Goal: Task Accomplishment & Management: Manage account settings

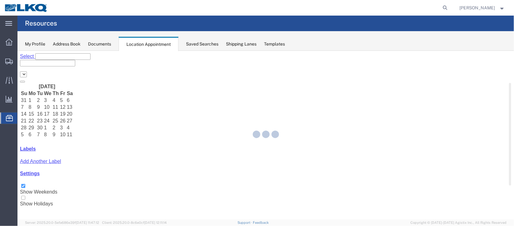
select select "27634"
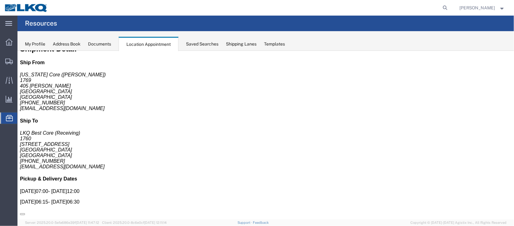
scroll to position [0, 0]
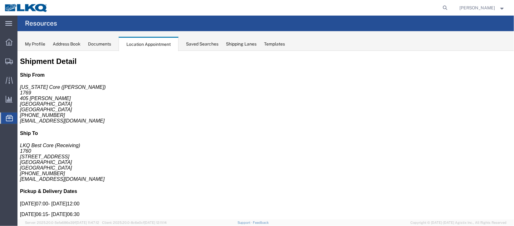
click at [0, 0] on span "Documents" at bounding box center [0, 0] width 0 height 0
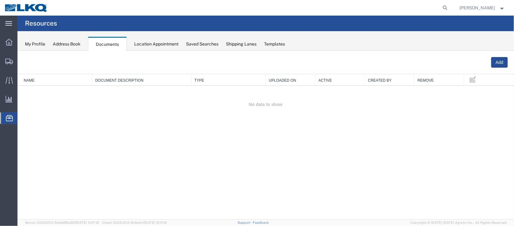
click at [0, 0] on span "Location Appointment" at bounding box center [0, 0] width 0 height 0
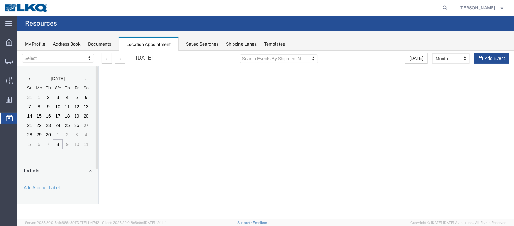
select select "27634"
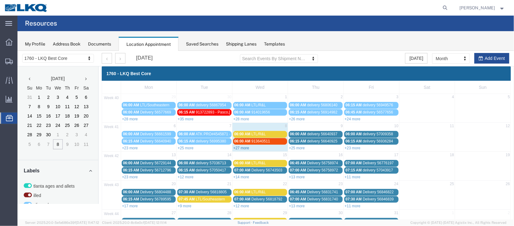
click at [246, 147] on link "+27 more" at bounding box center [241, 148] width 16 height 4
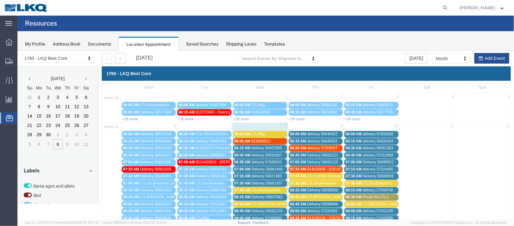
click at [246, 153] on span "06:30 AM" at bounding box center [242, 155] width 16 height 4
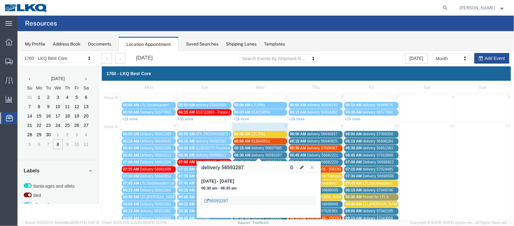
click at [218, 199] on link "56593287" at bounding box center [216, 200] width 24 height 6
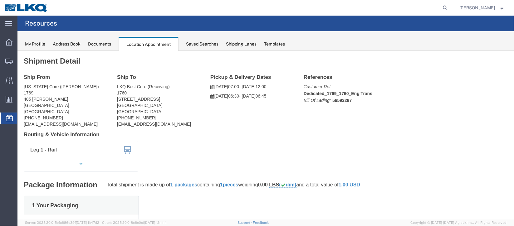
click at [0, 0] on span "Documents" at bounding box center [0, 0] width 0 height 0
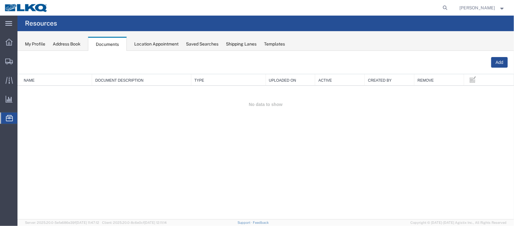
click at [0, 0] on span "Location Appointment" at bounding box center [0, 0] width 0 height 0
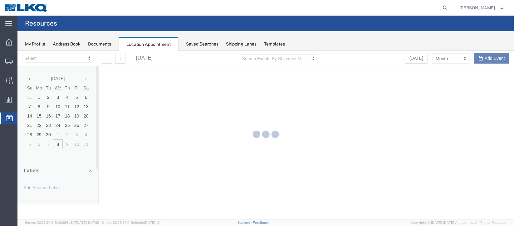
select select "27634"
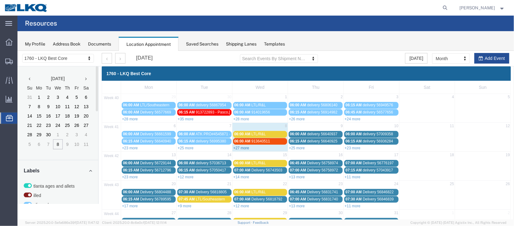
click at [241, 147] on link "+27 more" at bounding box center [241, 148] width 16 height 4
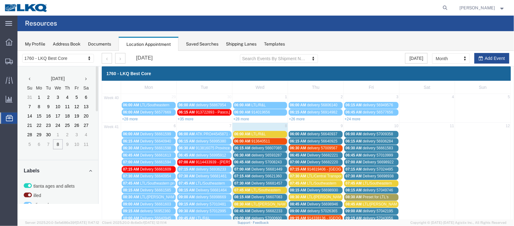
click at [245, 160] on span "06:45 AM" at bounding box center [242, 162] width 16 height 4
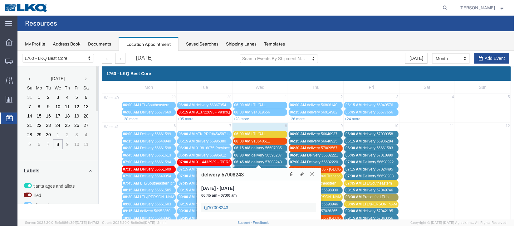
click at [221, 206] on link "57008243" at bounding box center [216, 207] width 24 height 6
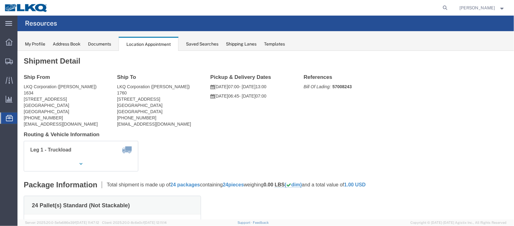
click at [0, 0] on span "Documents" at bounding box center [0, 0] width 0 height 0
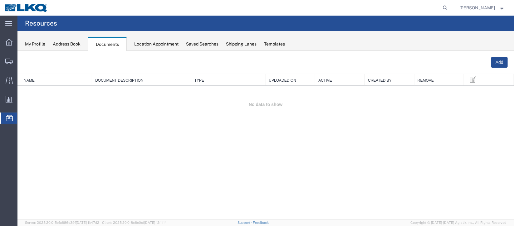
click at [0, 0] on span "Location Appointment" at bounding box center [0, 0] width 0 height 0
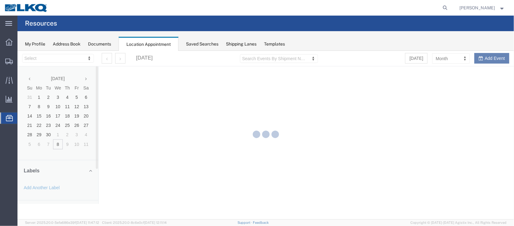
select select "27634"
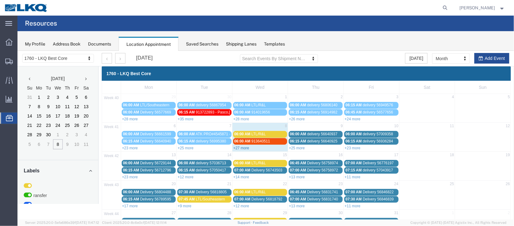
click at [243, 147] on link "+27 more" at bounding box center [241, 148] width 16 height 4
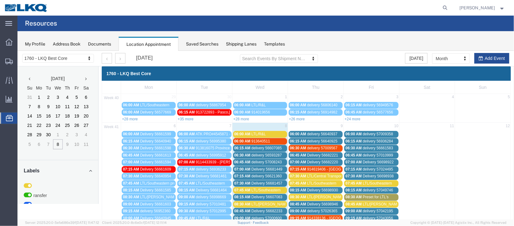
click at [255, 167] on span "Delivery 56681449" at bounding box center [266, 169] width 31 height 4
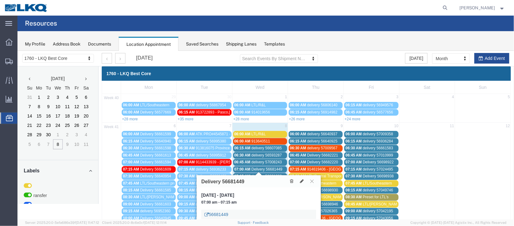
click at [217, 214] on link "56681449" at bounding box center [216, 214] width 24 height 6
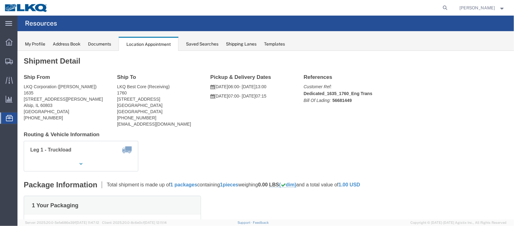
click at [0, 0] on span "Documents" at bounding box center [0, 0] width 0 height 0
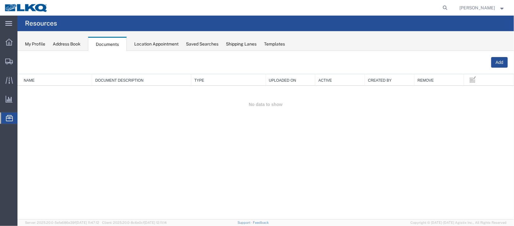
click at [0, 0] on span "Location Appointment" at bounding box center [0, 0] width 0 height 0
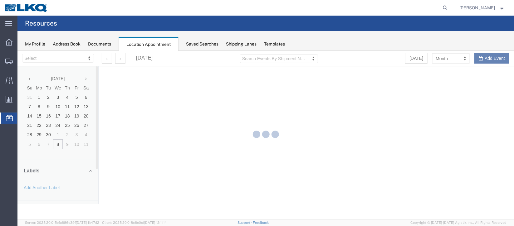
select select "27634"
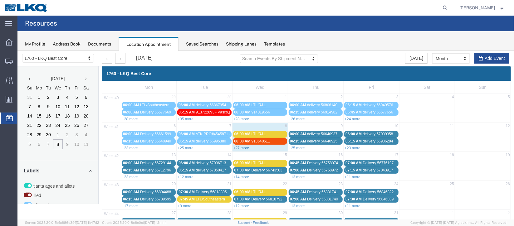
click at [243, 147] on link "+27 more" at bounding box center [241, 148] width 16 height 4
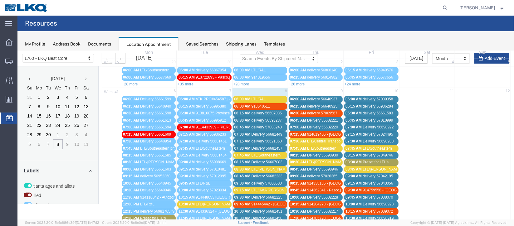
scroll to position [46, 0]
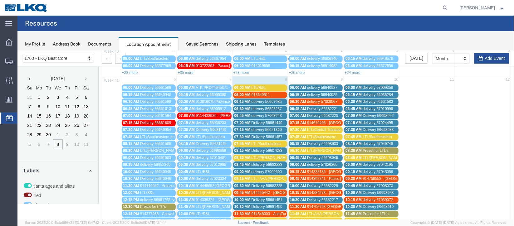
click at [251, 127] on span "delivery 56621360" at bounding box center [266, 129] width 30 height 4
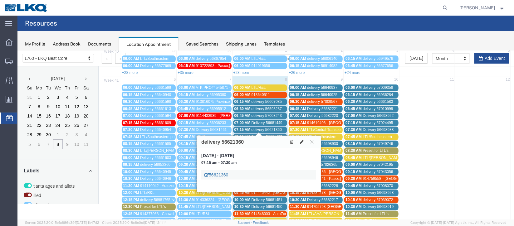
click at [221, 174] on link "56621360" at bounding box center [216, 175] width 24 height 6
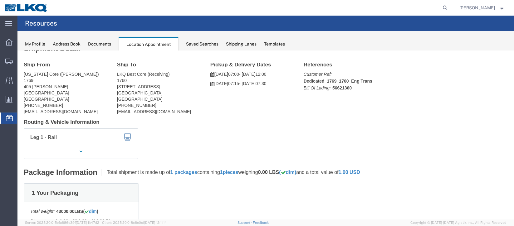
scroll to position [0, 0]
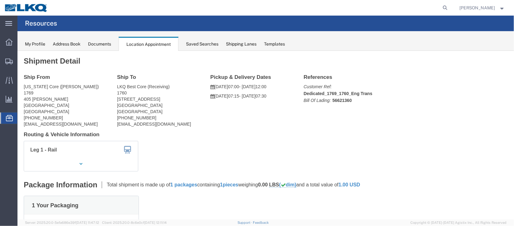
click at [0, 0] on span "Documents" at bounding box center [0, 0] width 0 height 0
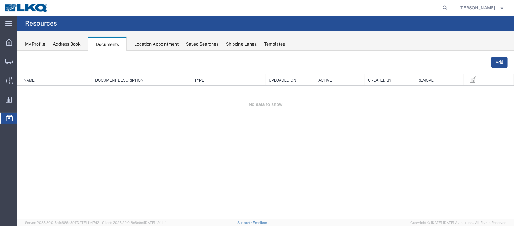
click at [0, 0] on span "Location Appointment" at bounding box center [0, 0] width 0 height 0
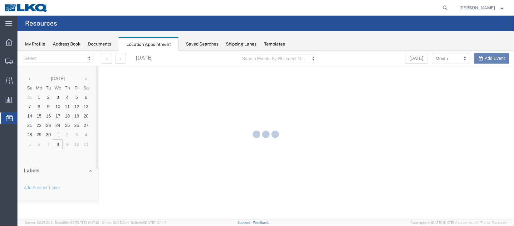
select select "27634"
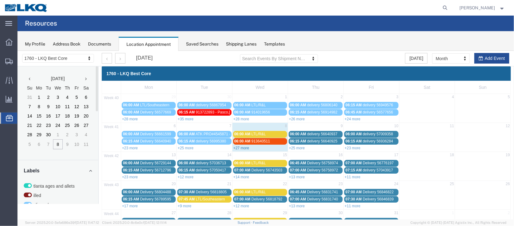
click at [244, 146] on link "+27 more" at bounding box center [241, 148] width 16 height 4
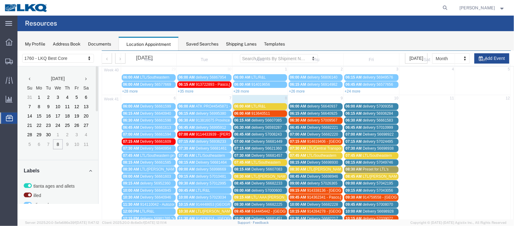
scroll to position [46, 0]
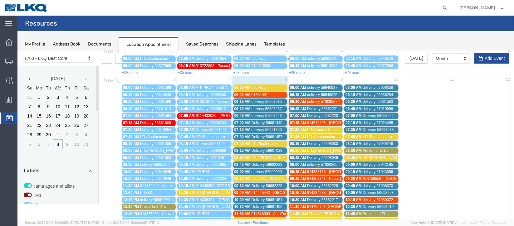
click at [244, 134] on span "07:30 AM" at bounding box center [242, 136] width 16 height 4
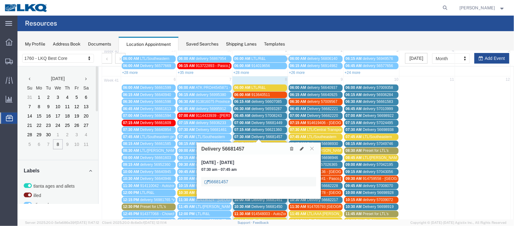
click at [220, 182] on link "56681457" at bounding box center [216, 181] width 24 height 6
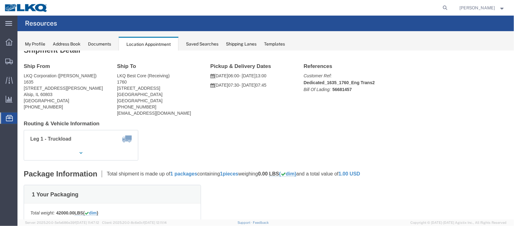
scroll to position [0, 0]
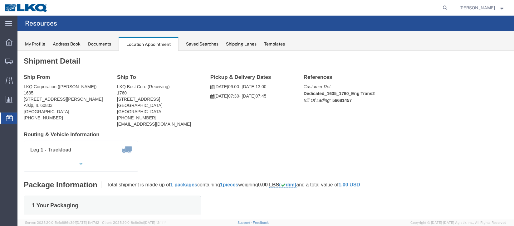
click at [0, 0] on span "Documents" at bounding box center [0, 0] width 0 height 0
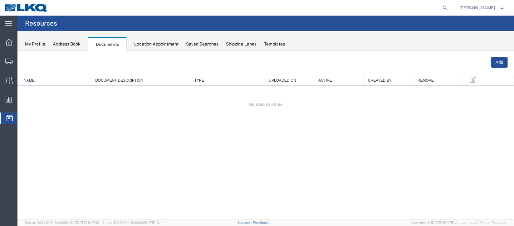
click at [0, 0] on span "Location Appointment" at bounding box center [0, 0] width 0 height 0
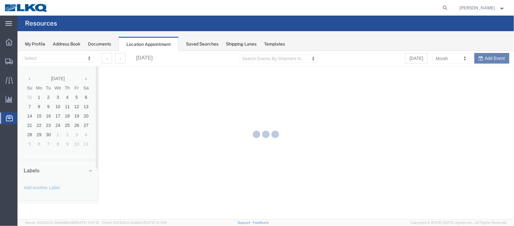
select select "27634"
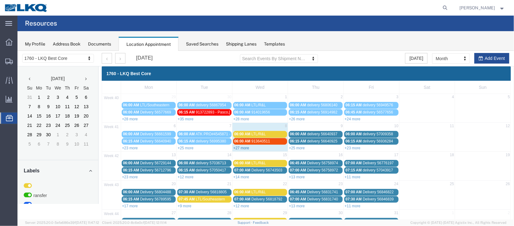
click at [241, 146] on link "+27 more" at bounding box center [241, 148] width 16 height 4
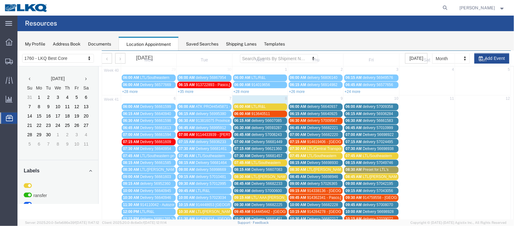
scroll to position [46, 0]
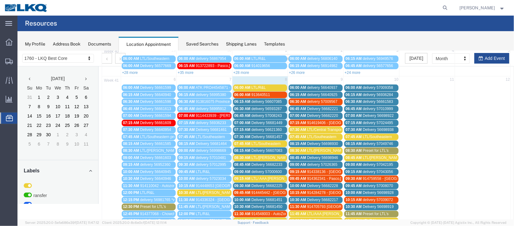
click at [254, 148] on span "Delivery 56607083" at bounding box center [266, 150] width 31 height 4
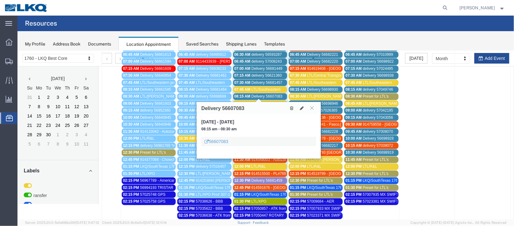
scroll to position [140, 0]
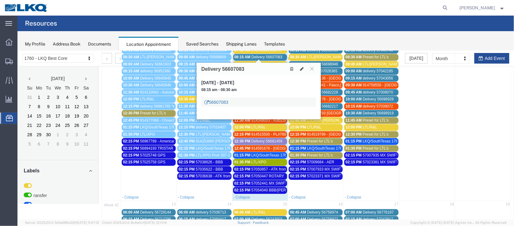
click at [217, 101] on link "56607083" at bounding box center [216, 102] width 24 height 6
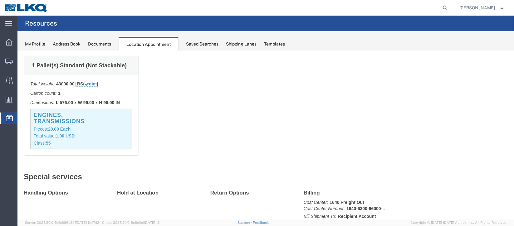
scroll to position [0, 0]
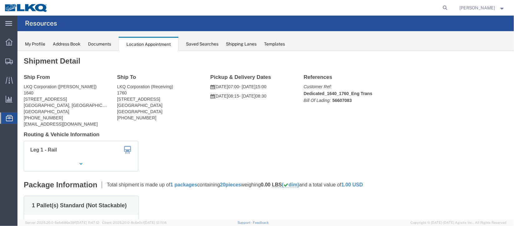
click at [0, 0] on span "Documents" at bounding box center [0, 0] width 0 height 0
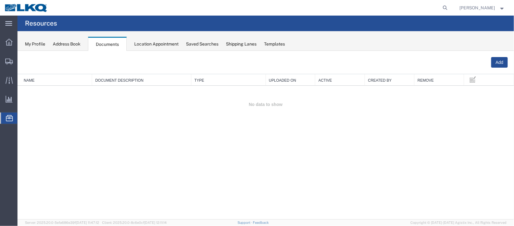
click at [0, 0] on span "Location Appointment" at bounding box center [0, 0] width 0 height 0
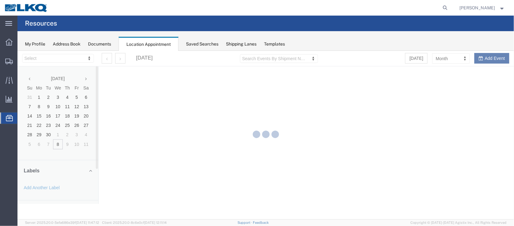
select select "27634"
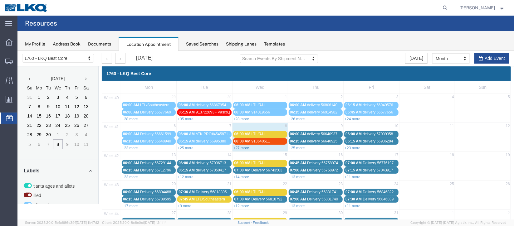
click at [244, 148] on link "+27 more" at bounding box center [241, 148] width 16 height 4
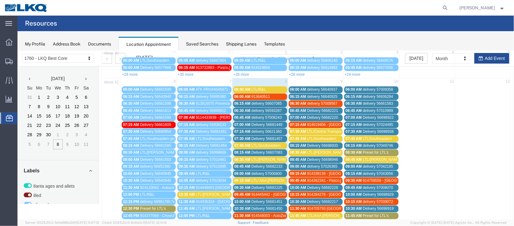
scroll to position [93, 0]
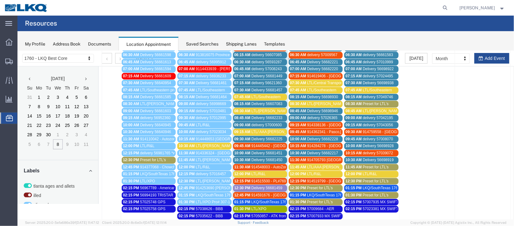
click at [242, 115] on span "08:45 AM" at bounding box center [242, 117] width 16 height 4
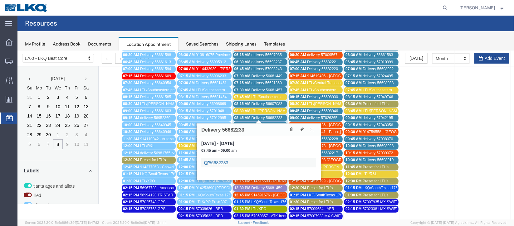
click at [221, 160] on link "56682233" at bounding box center [216, 162] width 24 height 6
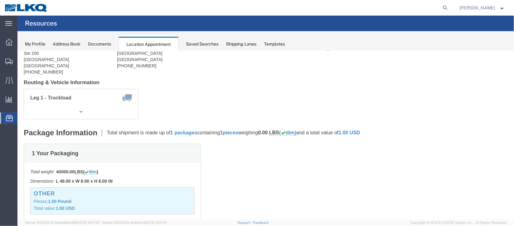
scroll to position [0, 0]
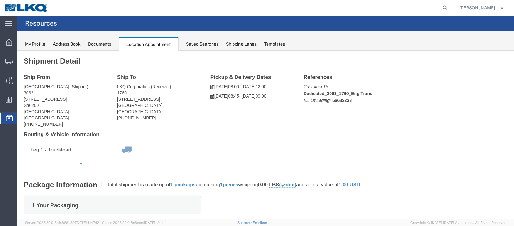
click at [0, 0] on span "Documents" at bounding box center [0, 0] width 0 height 0
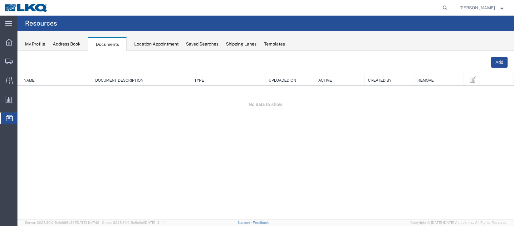
click at [0, 0] on span "Location Appointment" at bounding box center [0, 0] width 0 height 0
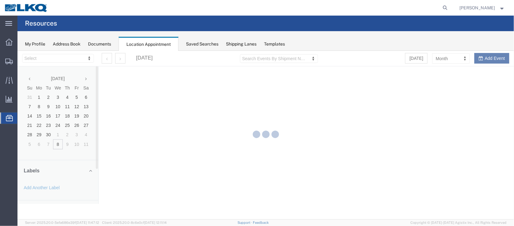
select select "27634"
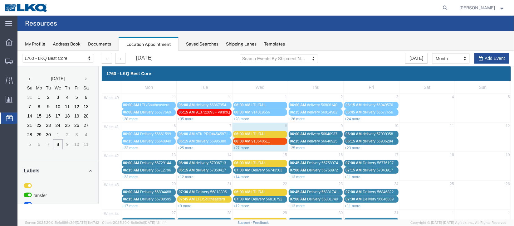
click at [246, 149] on link "+27 more" at bounding box center [241, 148] width 16 height 4
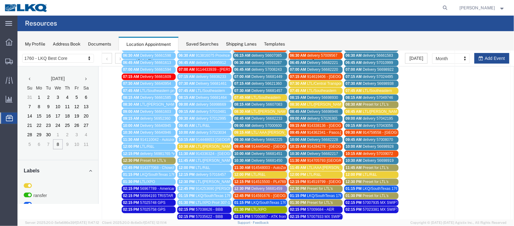
scroll to position [93, 0]
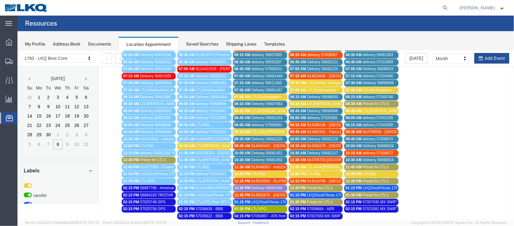
click at [256, 123] on span "delivery 57000600" at bounding box center [266, 125] width 30 height 4
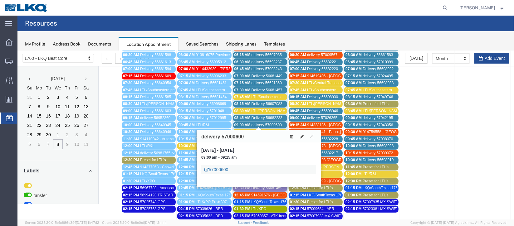
click at [218, 170] on link "57000600" at bounding box center [216, 169] width 24 height 6
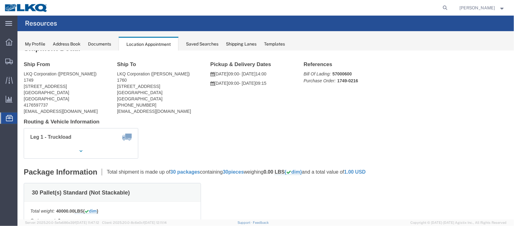
scroll to position [0, 0]
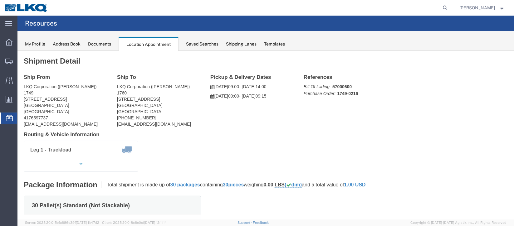
click at [0, 0] on span "Documents" at bounding box center [0, 0] width 0 height 0
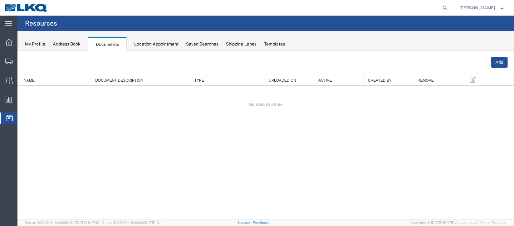
click at [0, 0] on span "Location Appointment" at bounding box center [0, 0] width 0 height 0
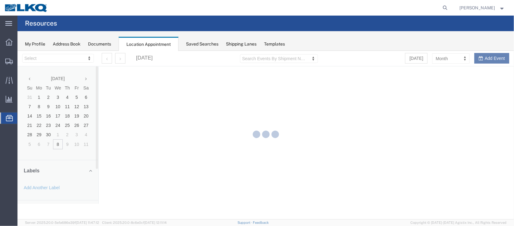
select select "27634"
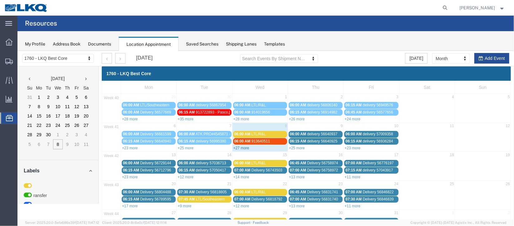
click at [243, 147] on link "+27 more" at bounding box center [241, 148] width 16 height 4
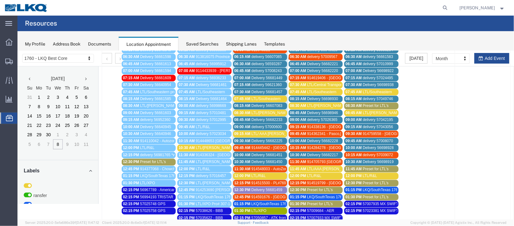
scroll to position [93, 0]
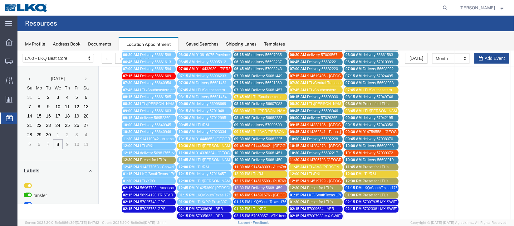
click at [249, 137] on div "09:30 AM Delivery 56682225" at bounding box center [259, 139] width 51 height 5
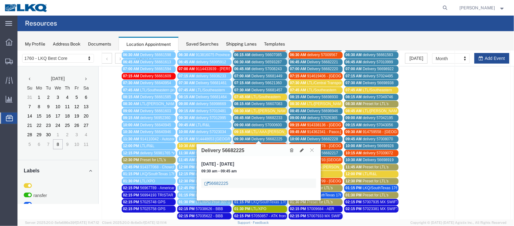
click at [219, 183] on link "56682225" at bounding box center [216, 183] width 24 height 6
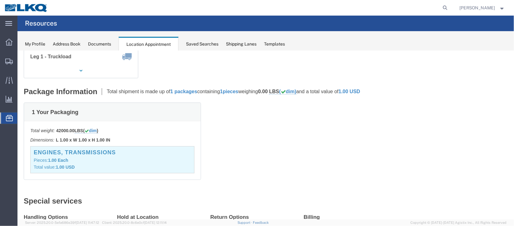
scroll to position [0, 0]
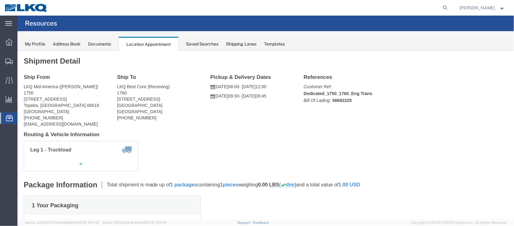
click at [0, 0] on span "Documents" at bounding box center [0, 0] width 0 height 0
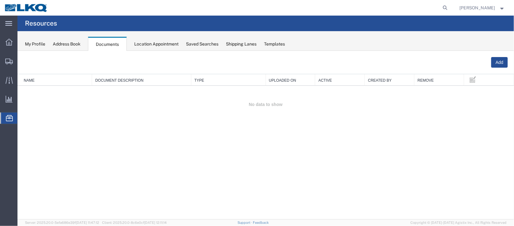
click at [0, 0] on span "Location Appointment" at bounding box center [0, 0] width 0 height 0
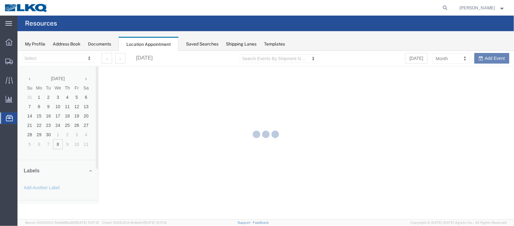
select select "27634"
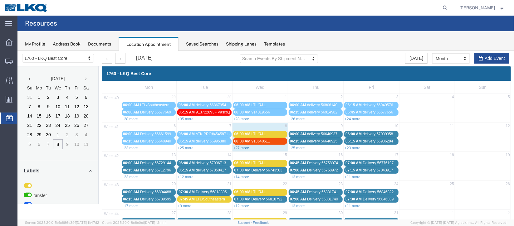
click at [245, 147] on link "+27 more" at bounding box center [241, 148] width 16 height 4
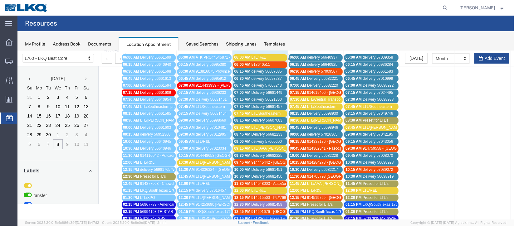
scroll to position [93, 0]
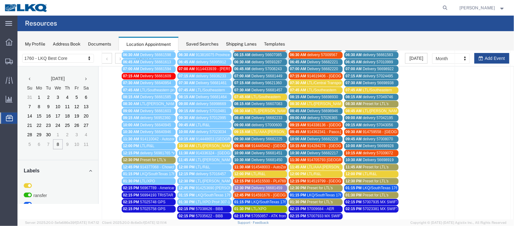
click at [248, 151] on span "10:00 AM" at bounding box center [242, 153] width 16 height 4
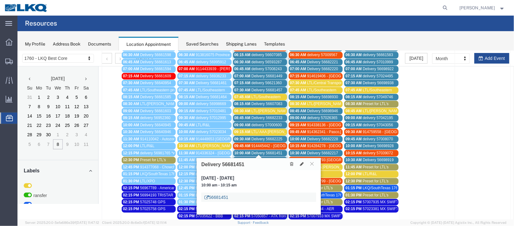
click at [222, 195] on link "56681451" at bounding box center [216, 197] width 24 height 6
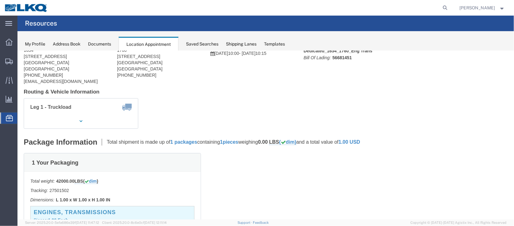
scroll to position [0, 0]
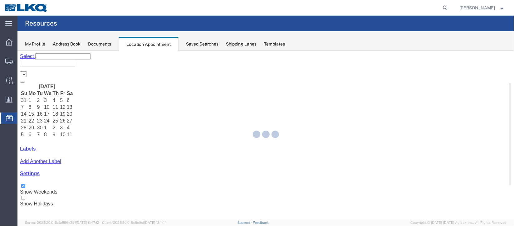
select select "27634"
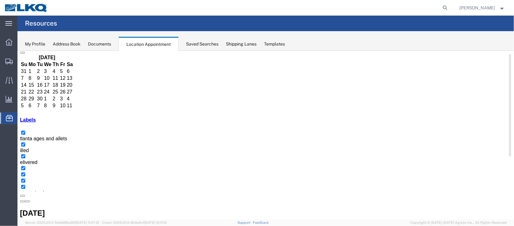
scroll to position [46, 0]
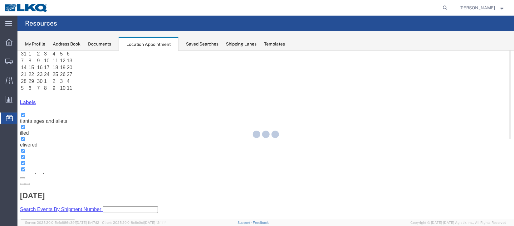
select select "1"
select select
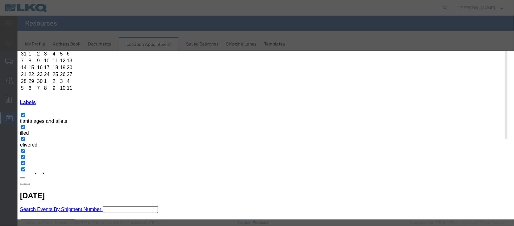
select select
select select "40"
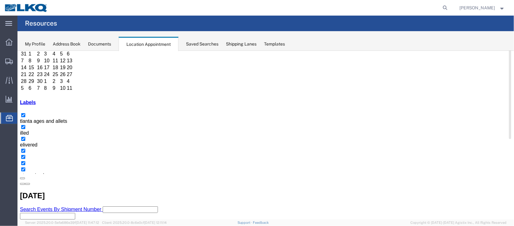
scroll to position [0, 0]
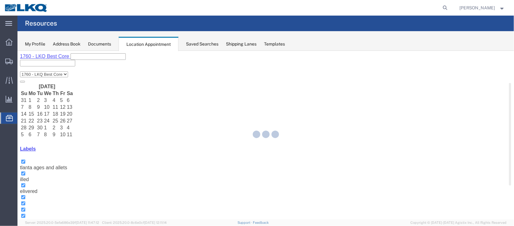
select select "100"
select select "1"
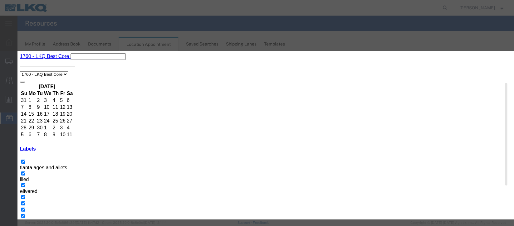
scroll to position [46, 0]
drag, startPoint x: 294, startPoint y: 189, endPoint x: 317, endPoint y: 201, distance: 25.7
select select "40"
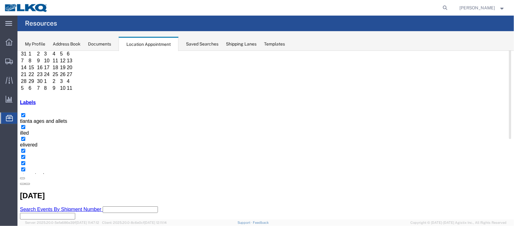
scroll to position [93, 0]
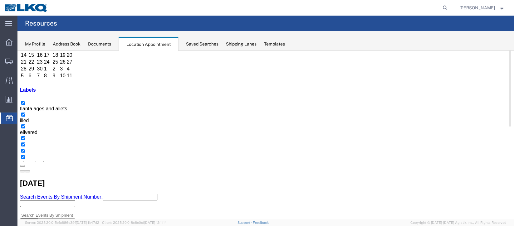
scroll to position [46, 0]
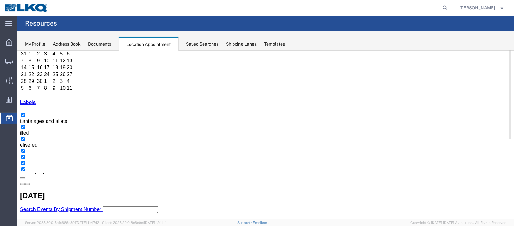
select select "100"
select select "1"
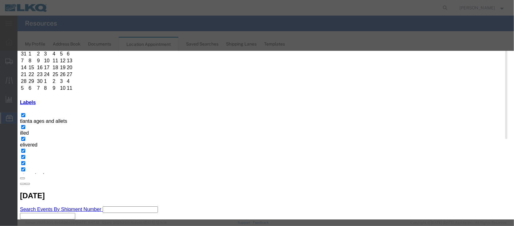
scroll to position [80, 0]
select select "40"
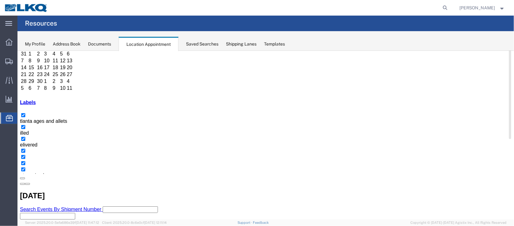
scroll to position [0, 0]
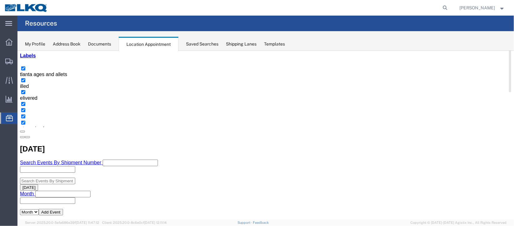
scroll to position [46, 0]
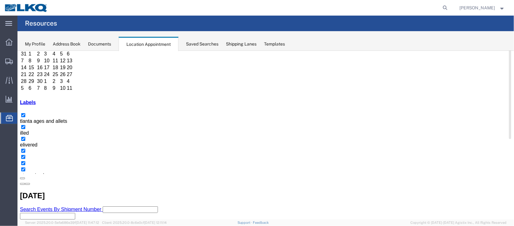
select select "100"
select select "1"
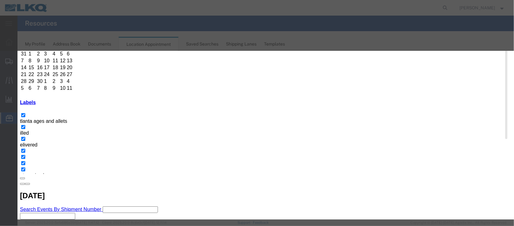
scroll to position [80, 0]
select select "40"
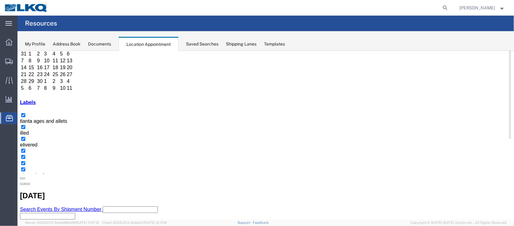
scroll to position [0, 0]
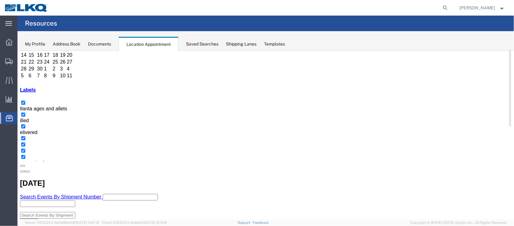
scroll to position [46, 0]
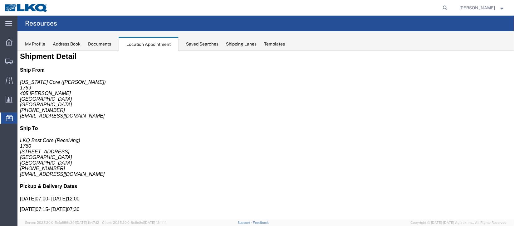
scroll to position [0, 0]
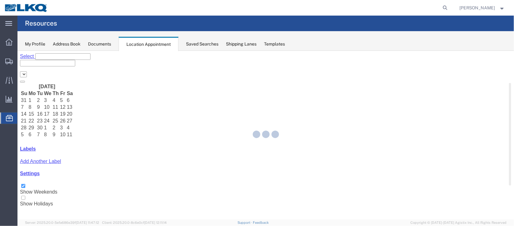
select select "27634"
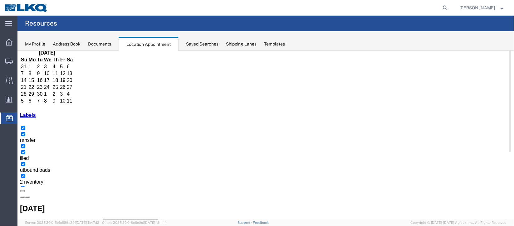
scroll to position [46, 0]
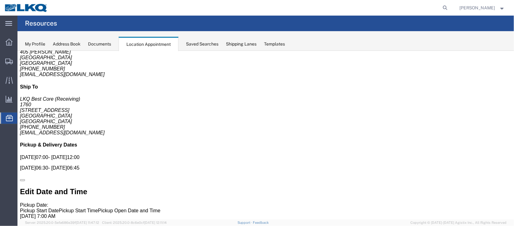
scroll to position [0, 0]
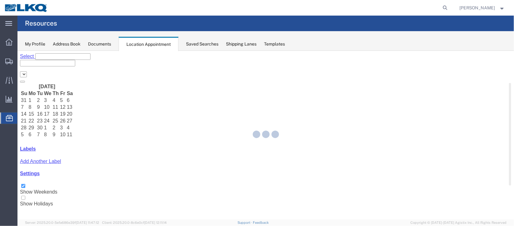
select select "27634"
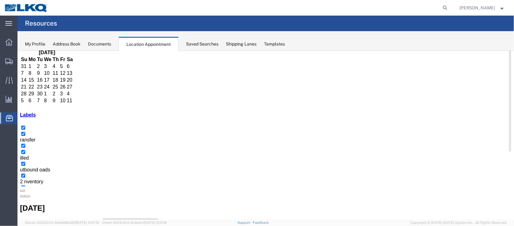
scroll to position [46, 0]
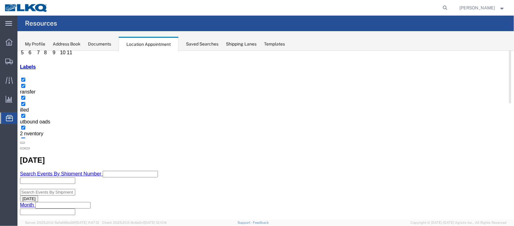
scroll to position [93, 0]
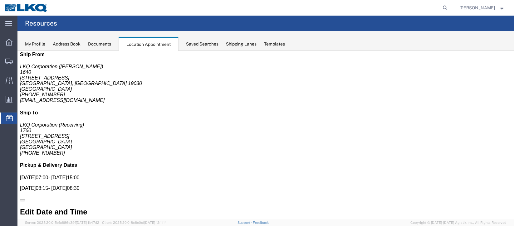
scroll to position [0, 0]
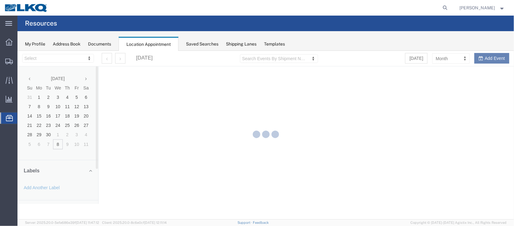
select select "27634"
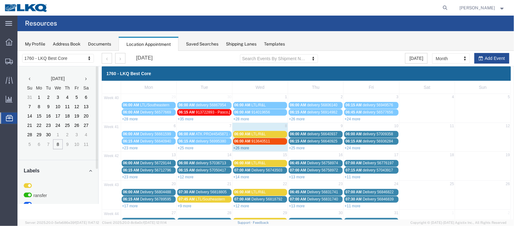
click at [241, 146] on link "+26 more" at bounding box center [241, 148] width 16 height 4
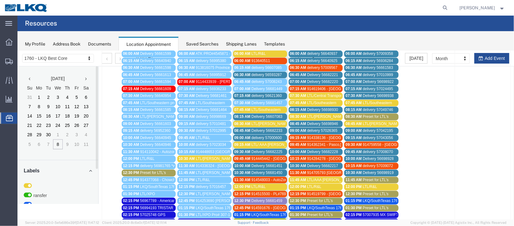
scroll to position [93, 0]
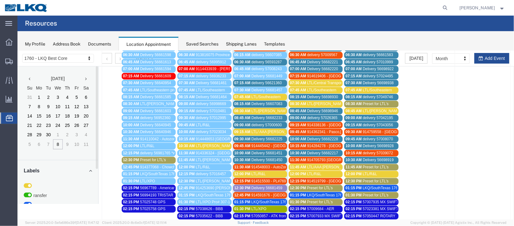
click at [256, 116] on span "Delivery 56682233" at bounding box center [266, 117] width 31 height 4
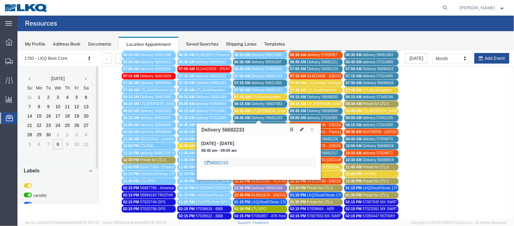
click at [213, 162] on link "56682233" at bounding box center [216, 162] width 24 height 6
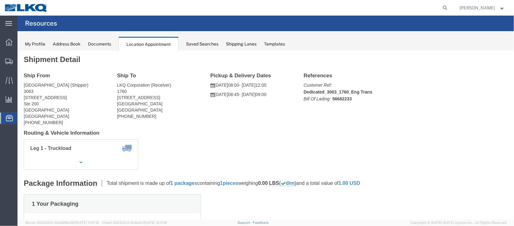
scroll to position [0, 0]
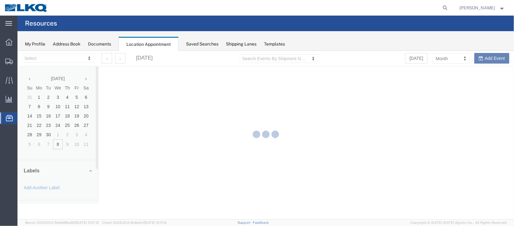
select select "27634"
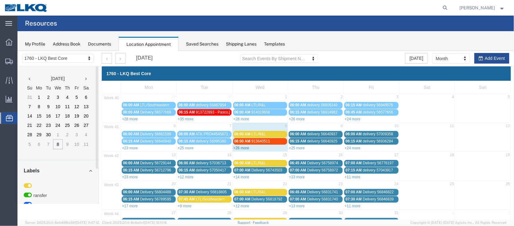
click at [240, 148] on link "+26 more" at bounding box center [241, 148] width 16 height 4
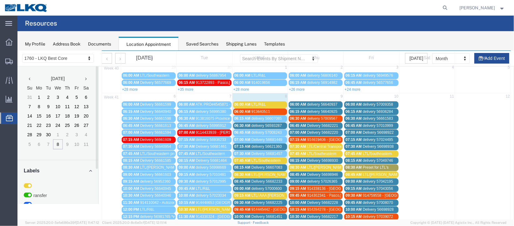
scroll to position [46, 0]
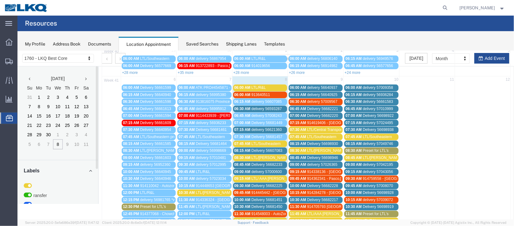
click at [244, 92] on span "06:00 AM" at bounding box center [242, 94] width 16 height 4
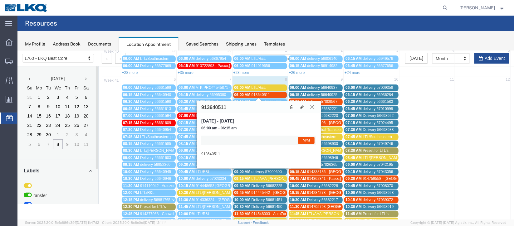
click at [311, 107] on icon at bounding box center [311, 107] width 3 height 4
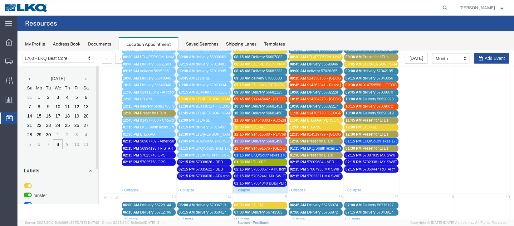
scroll to position [0, 0]
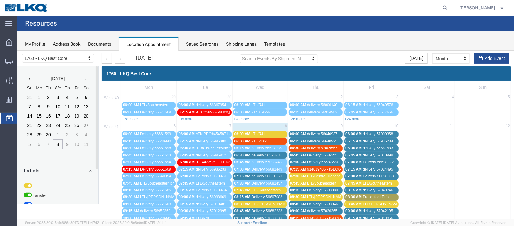
drag, startPoint x: 318, startPoint y: 133, endPoint x: 314, endPoint y: 136, distance: 4.4
click at [318, 133] on span "delivery 56640937" at bounding box center [322, 134] width 30 height 4
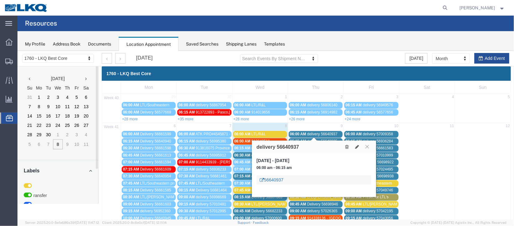
click at [273, 179] on link "56640937" at bounding box center [271, 180] width 24 height 6
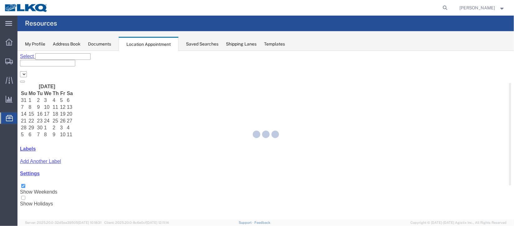
select select "27634"
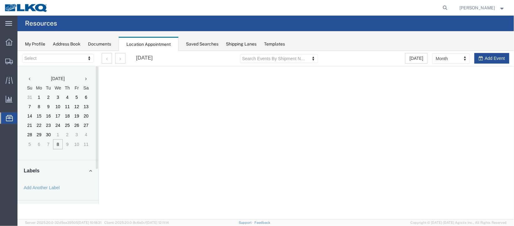
select select "27634"
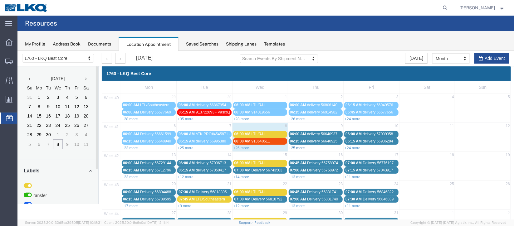
click at [300, 149] on link "+25 more" at bounding box center [297, 148] width 16 height 4
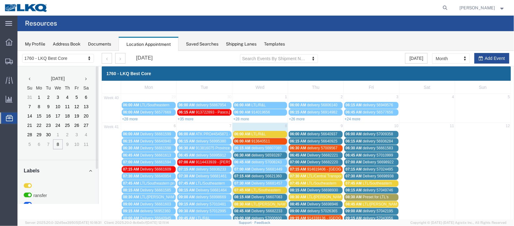
click at [312, 156] on span "Delivery 56682221" at bounding box center [322, 155] width 31 height 4
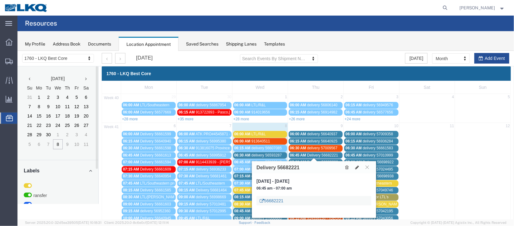
click at [280, 198] on link "56682221" at bounding box center [271, 200] width 24 height 6
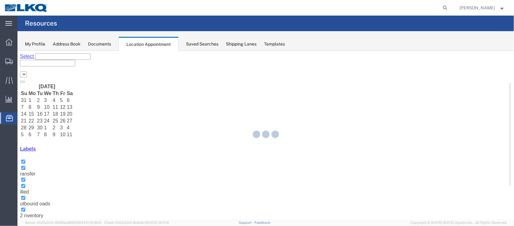
select select "27634"
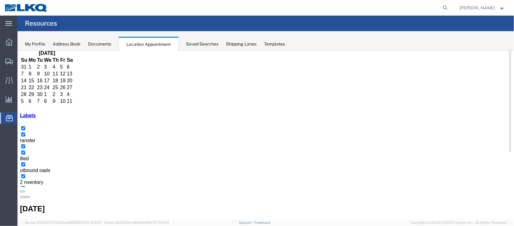
scroll to position [46, 0]
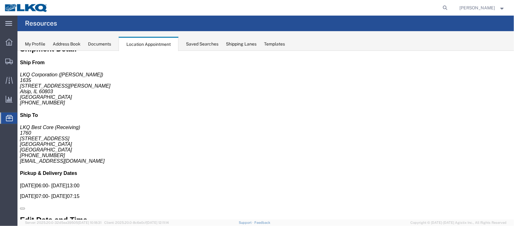
scroll to position [0, 0]
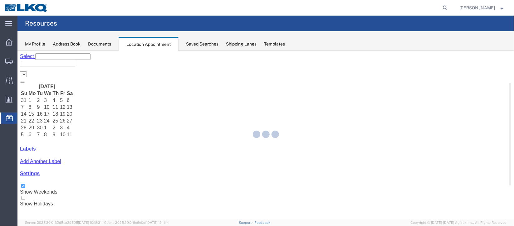
select select "27634"
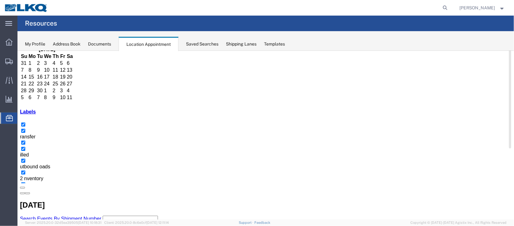
scroll to position [46, 0]
